Goal: Task Accomplishment & Management: Manage account settings

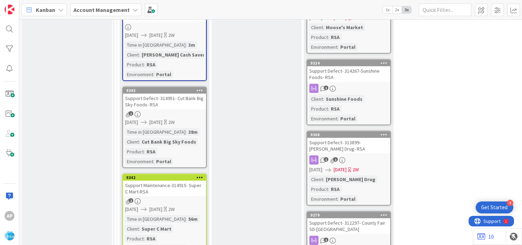
scroll to position [1561, 0]
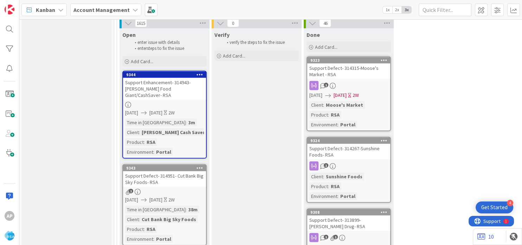
click at [438, 7] on input "text" at bounding box center [445, 10] width 53 height 13
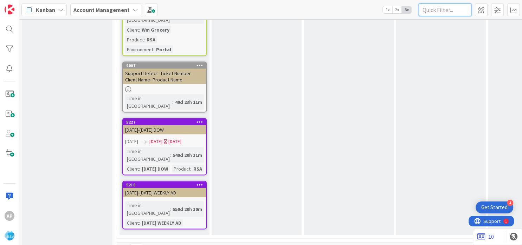
scroll to position [1308, 0]
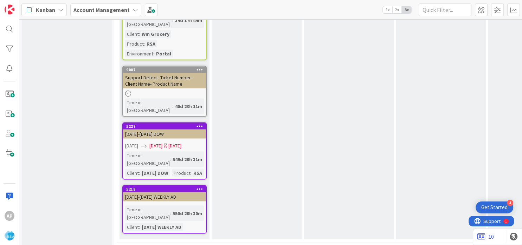
scroll to position [1561, 0]
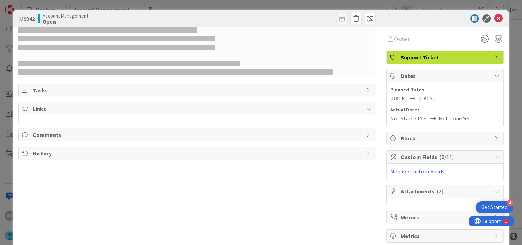
scroll to position [2109, 0]
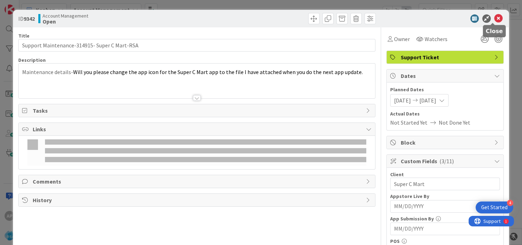
click at [494, 18] on icon at bounding box center [498, 18] width 8 height 8
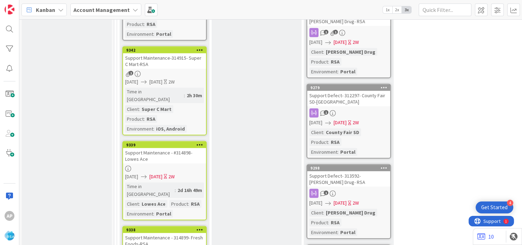
scroll to position [1735, 0]
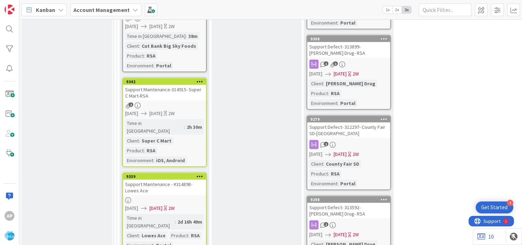
click at [165, 70] on div "Portal" at bounding box center [163, 66] width 19 height 8
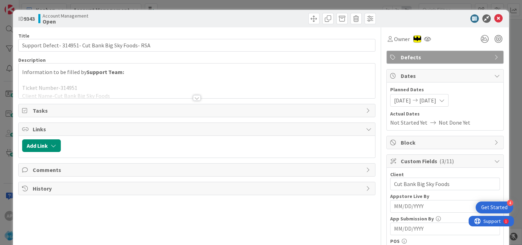
click at [494, 19] on icon at bounding box center [498, 18] width 8 height 8
click at [495, 18] on icon at bounding box center [498, 18] width 8 height 8
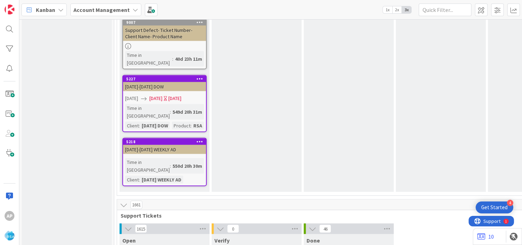
scroll to position [1524, 0]
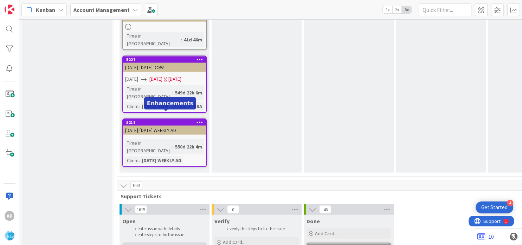
click at [147, 245] on span "Add Card..." at bounding box center [142, 248] width 22 height 6
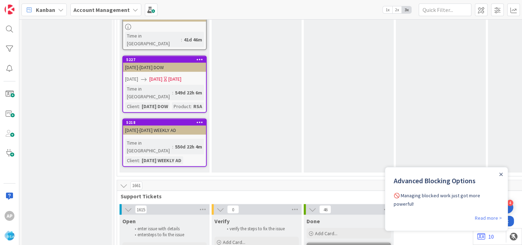
click at [502, 174] on icon "Close Announcement" at bounding box center [501, 175] width 4 height 4
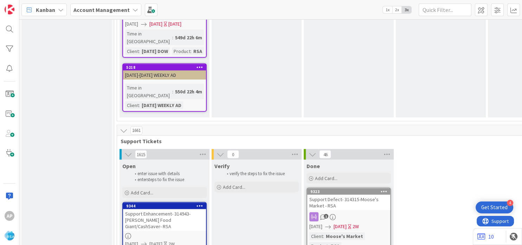
scroll to position [1374, 0]
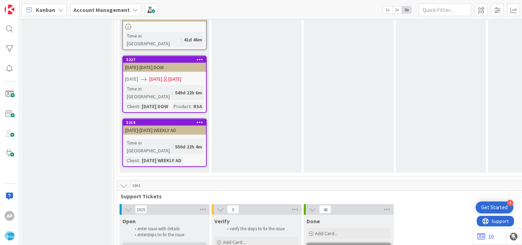
click at [159, 243] on div "Add Card..." at bounding box center [164, 248] width 84 height 11
click at [185, 215] on div "Open enter issue with details enter steps to fix the issue" at bounding box center [165, 227] width 90 height 24
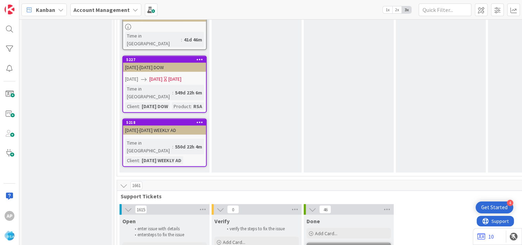
click at [185, 215] on div "Open enter issue with details enter steps to fix the issue" at bounding box center [165, 227] width 90 height 24
click at [184, 232] on span "steps to fix the issue" at bounding box center [165, 235] width 37 height 6
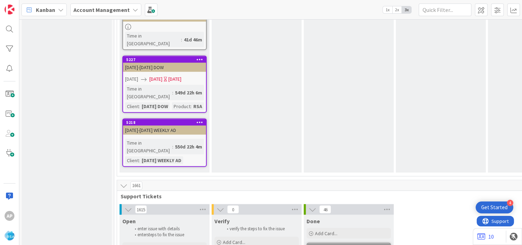
drag, startPoint x: 202, startPoint y: 153, endPoint x: 193, endPoint y: 139, distance: 16.3
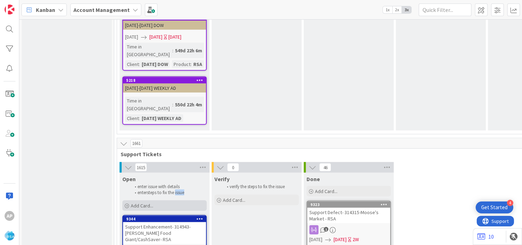
click at [149, 245] on div at bounding box center [164, 249] width 83 height 6
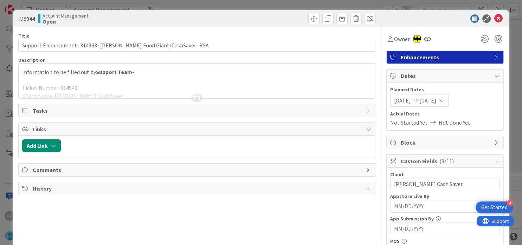
click at [494, 19] on icon at bounding box center [498, 18] width 8 height 8
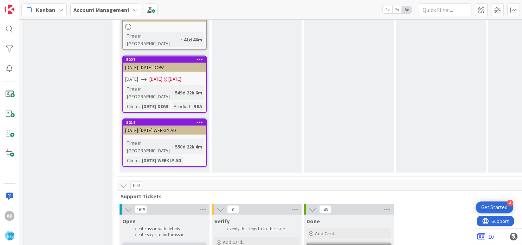
click at [155, 243] on div "Add Card..." at bounding box center [164, 248] width 84 height 11
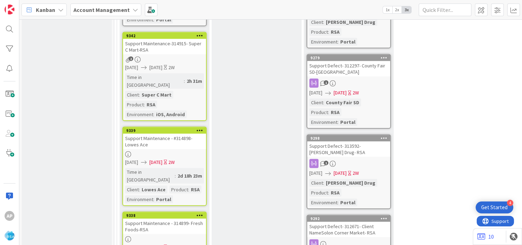
scroll to position [1459, 0]
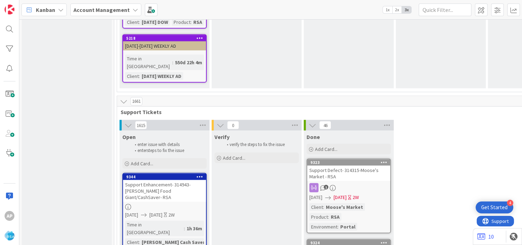
click at [385, 120] on icon at bounding box center [386, 125] width 9 height 11
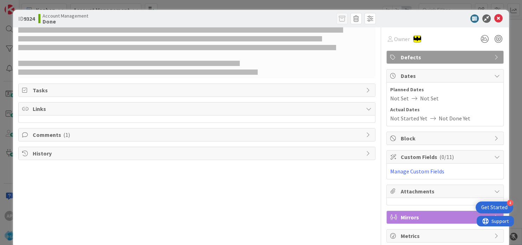
scroll to position [2851, 0]
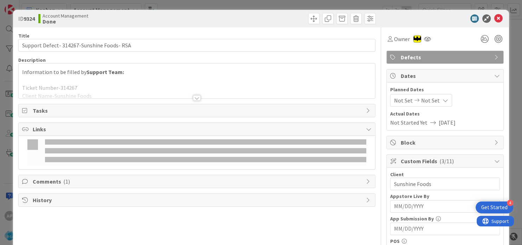
click at [494, 19] on icon at bounding box center [498, 18] width 8 height 8
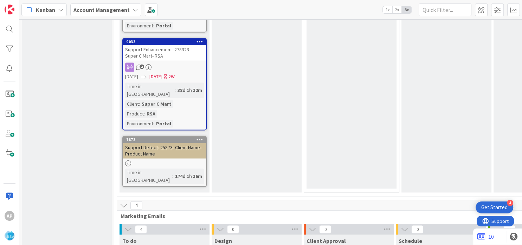
scroll to position [1097, 0]
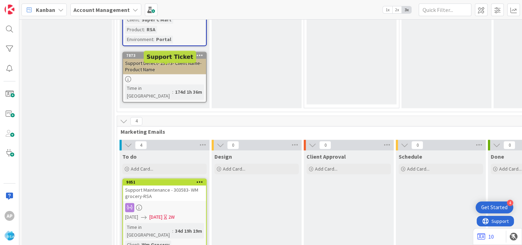
click at [144, 166] on span "Add Card..." at bounding box center [142, 169] width 22 height 6
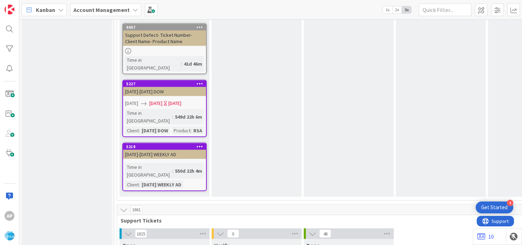
scroll to position [1519, 0]
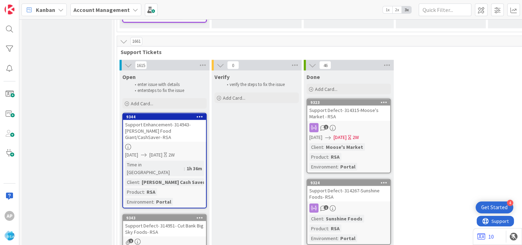
click at [202, 161] on div "Time in Column : 1h 36m Client : Edwards Cash Saver Product : RSA Environment :…" at bounding box center [164, 183] width 79 height 45
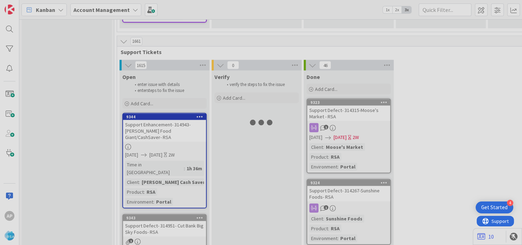
scroll to position [1392, 0]
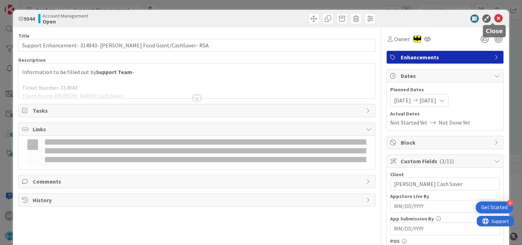
click at [494, 18] on icon at bounding box center [498, 18] width 8 height 8
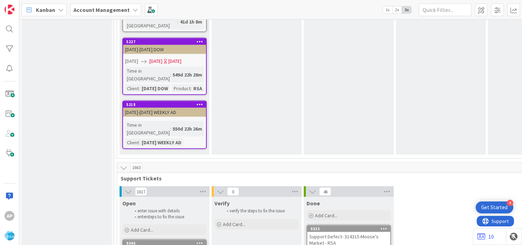
type textarea "x"
